Goal: Information Seeking & Learning: Learn about a topic

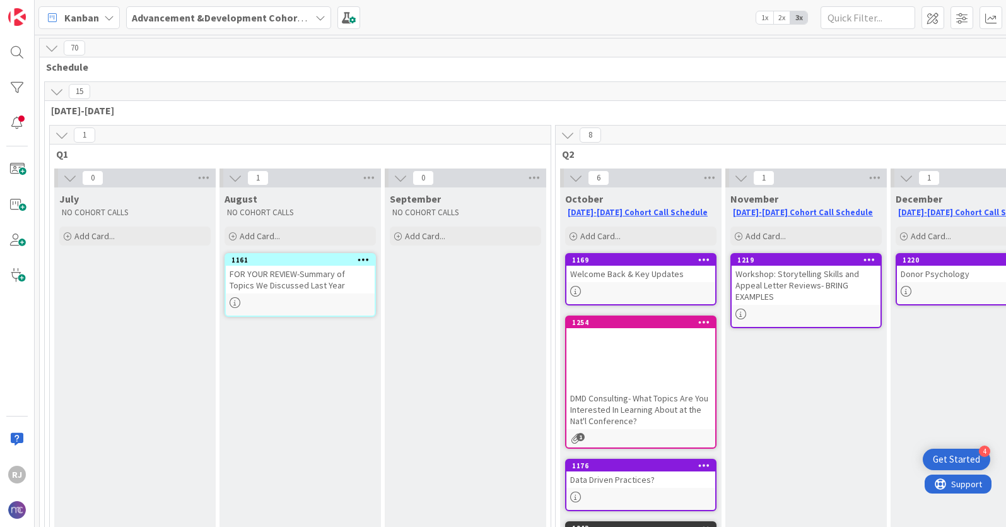
click at [278, 17] on b "Advancement &Development Cohort Calls" at bounding box center [229, 17] width 195 height 13
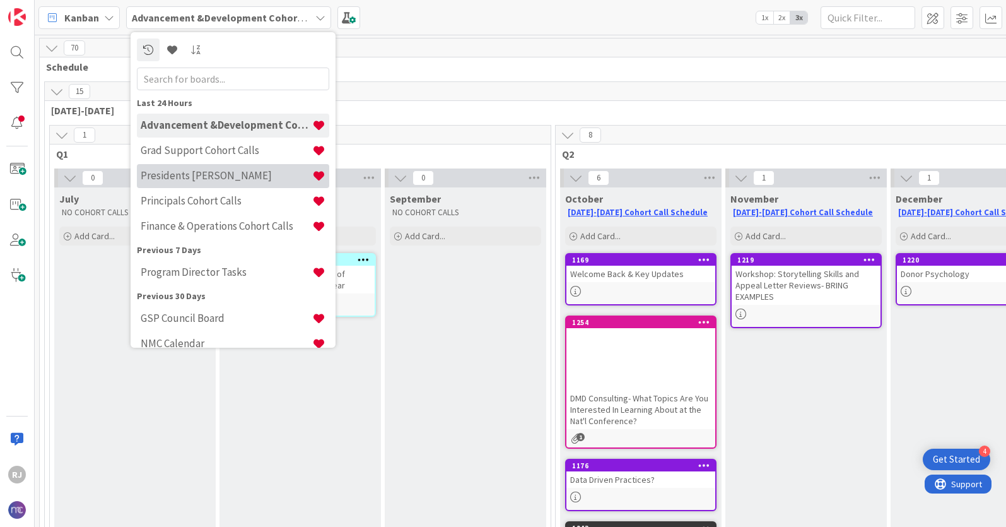
click at [214, 172] on h4 "Presidents [PERSON_NAME]" at bounding box center [227, 175] width 172 height 13
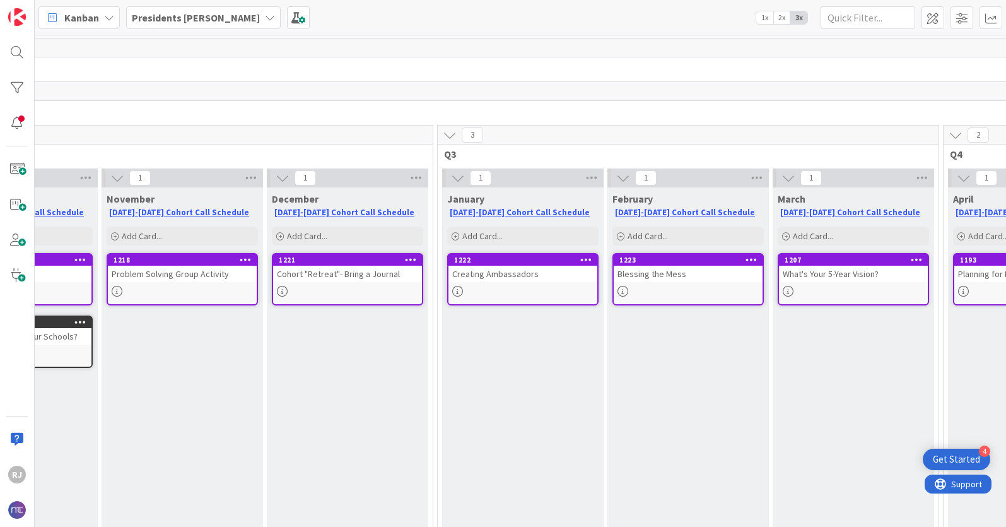
scroll to position [0, 554]
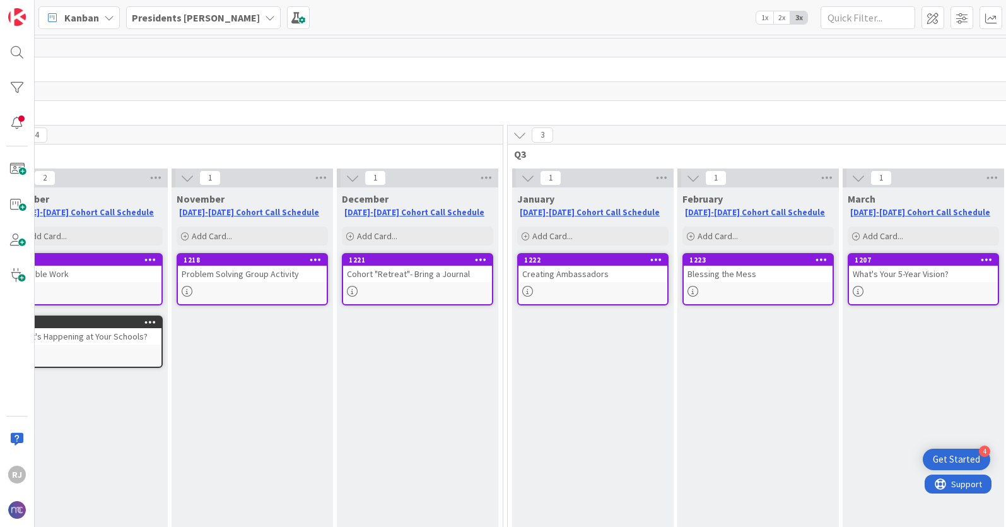
click at [265, 13] on icon at bounding box center [270, 18] width 10 height 10
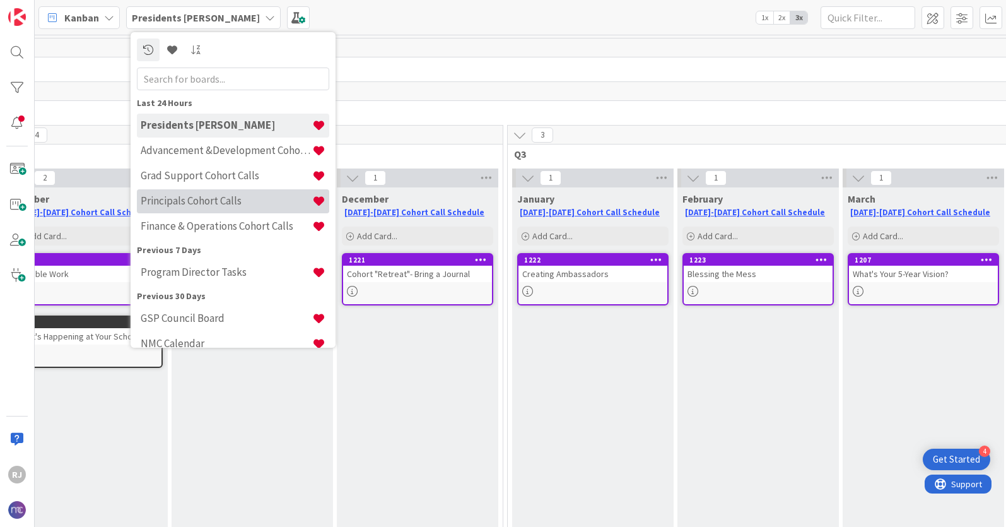
click at [213, 193] on div "Principals Cohort Calls" at bounding box center [233, 201] width 192 height 24
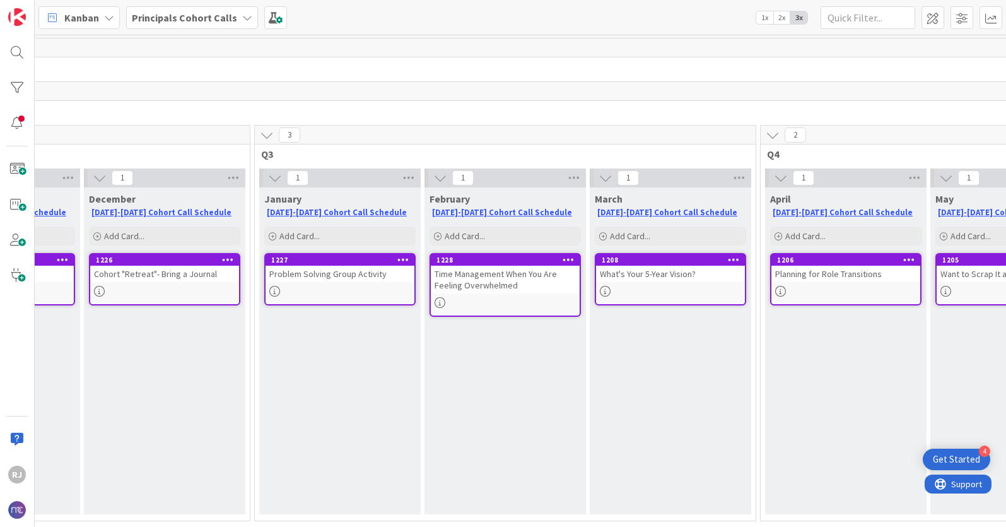
scroll to position [0, 790]
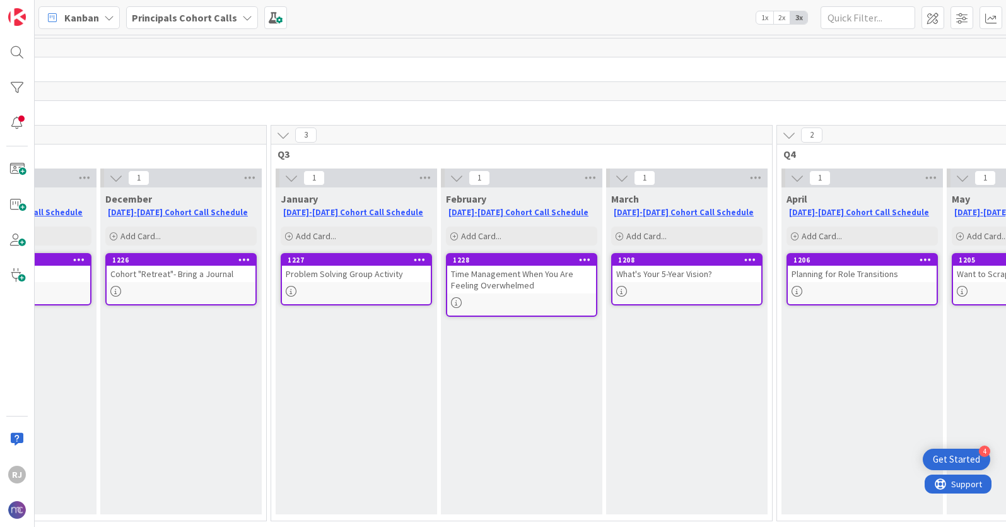
click at [554, 284] on div "Time Management When You Are Feeling Overwhelmed" at bounding box center [521, 280] width 149 height 28
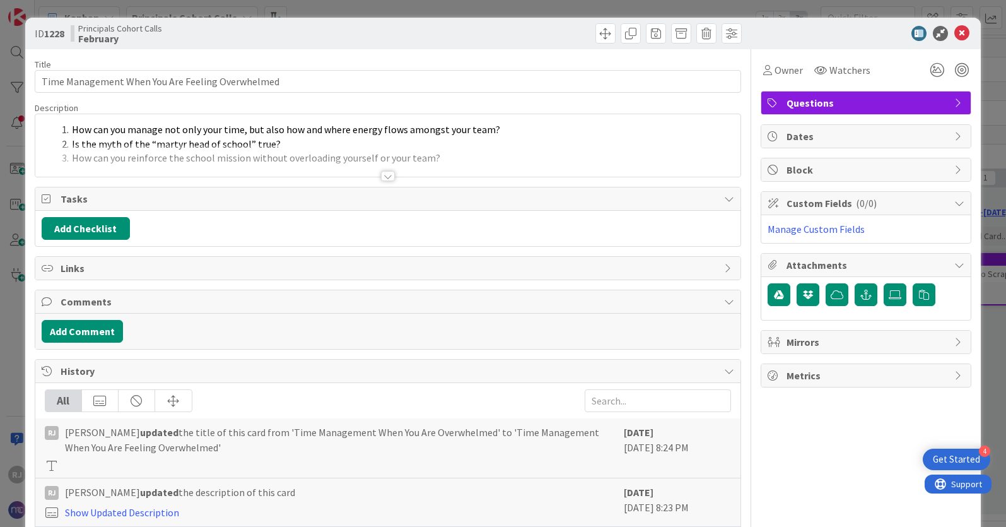
click at [389, 175] on div at bounding box center [388, 176] width 14 height 10
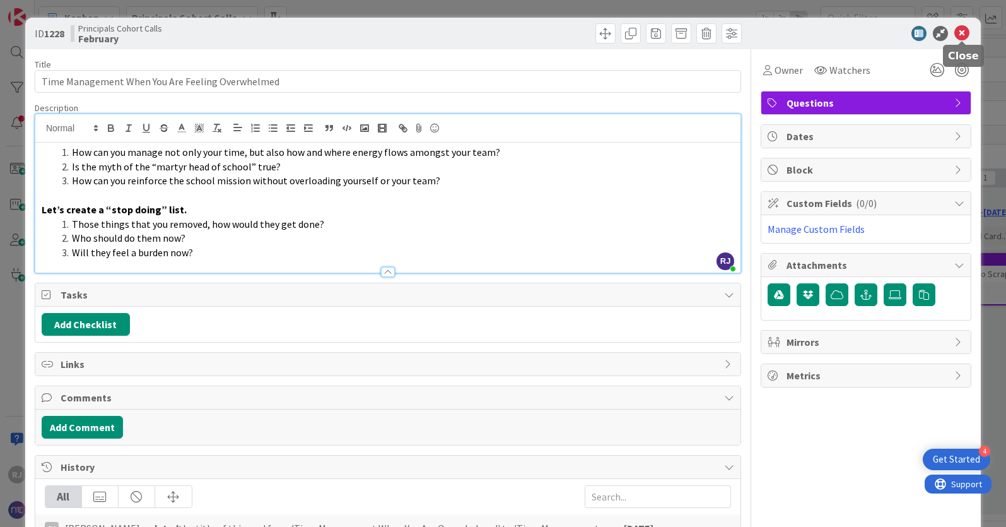
click at [961, 37] on icon at bounding box center [961, 33] width 15 height 15
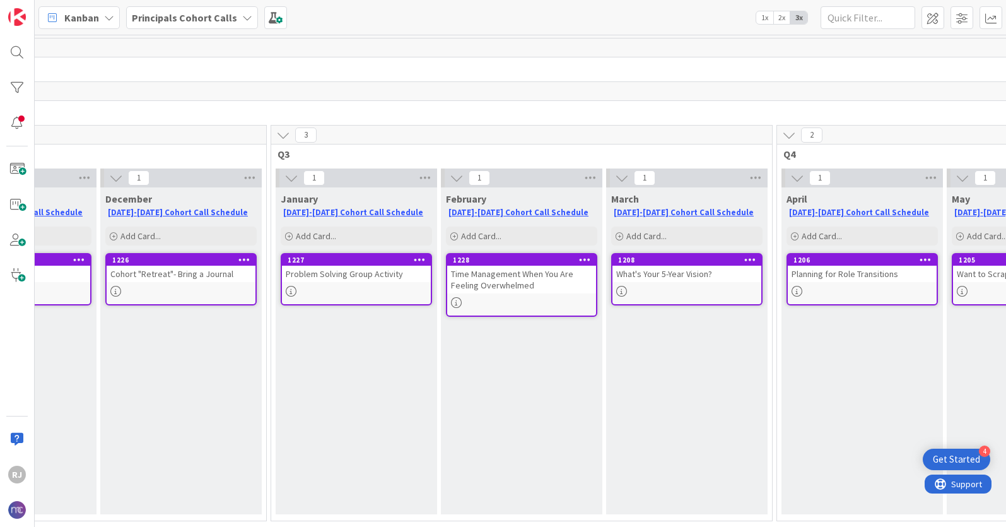
click at [205, 13] on b "Principals Cohort Calls" at bounding box center [184, 17] width 105 height 13
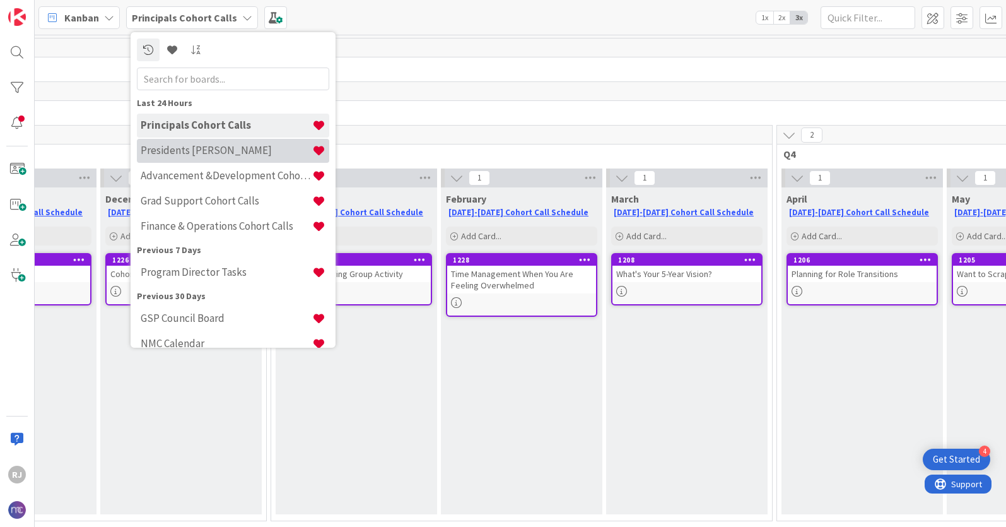
click at [196, 143] on div "Presidents [PERSON_NAME]" at bounding box center [233, 151] width 192 height 24
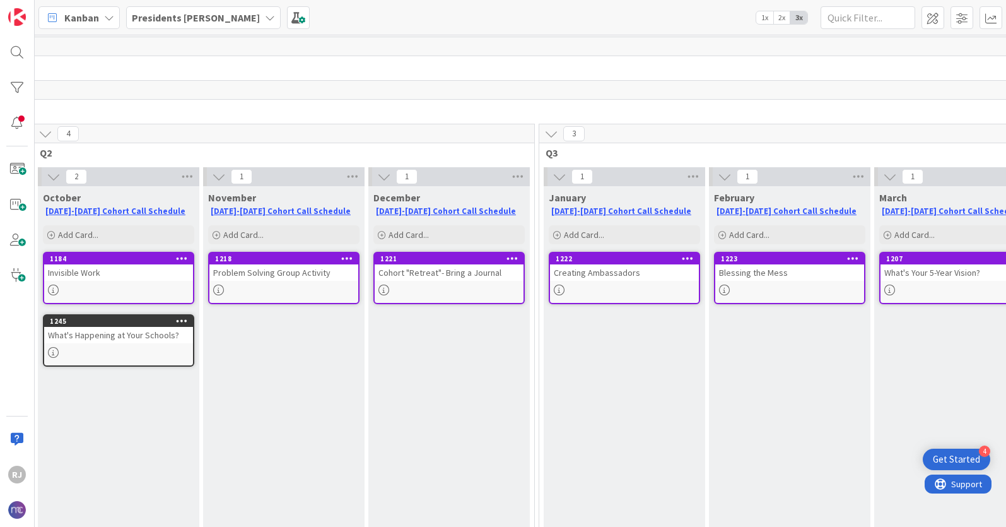
scroll to position [1, 520]
click at [332, 276] on div "Problem Solving Group Activity" at bounding box center [285, 272] width 149 height 16
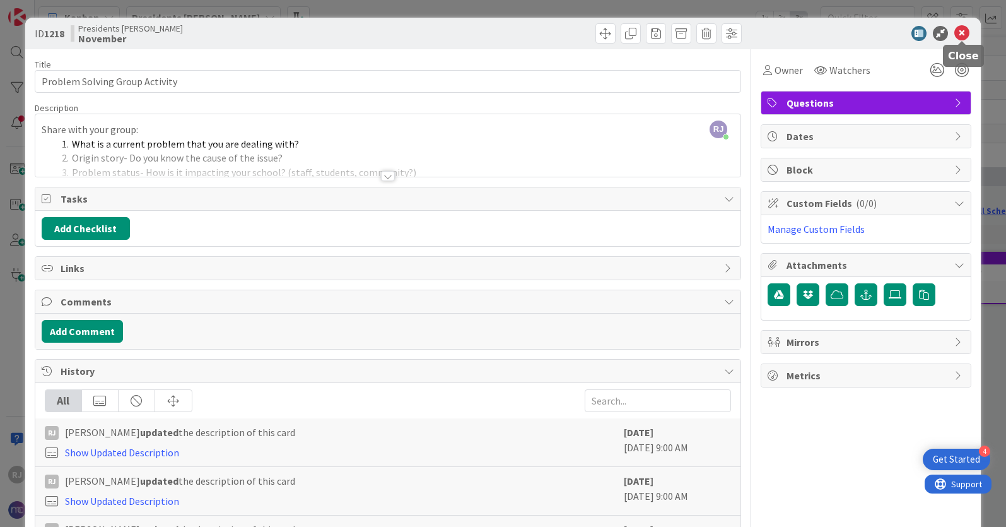
click at [963, 34] on icon at bounding box center [961, 33] width 15 height 15
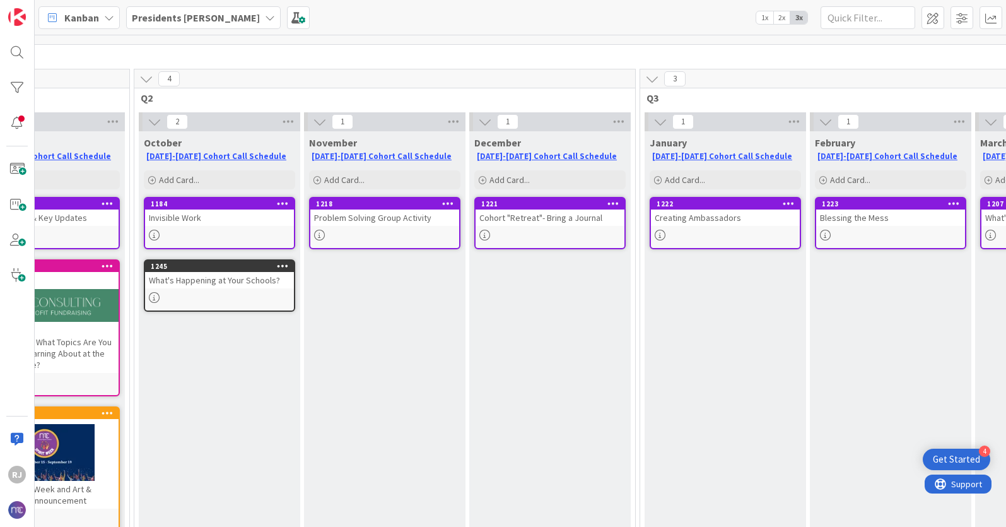
scroll to position [56, 423]
